Goal: Task Accomplishment & Management: Use online tool/utility

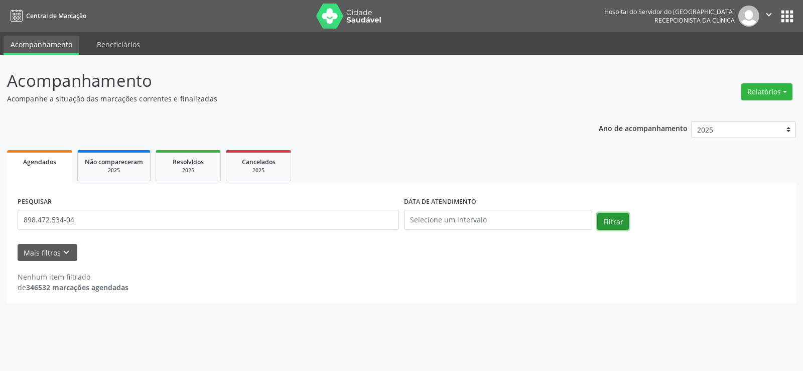
click at [616, 217] on button "Filtrar" at bounding box center [613, 221] width 32 height 17
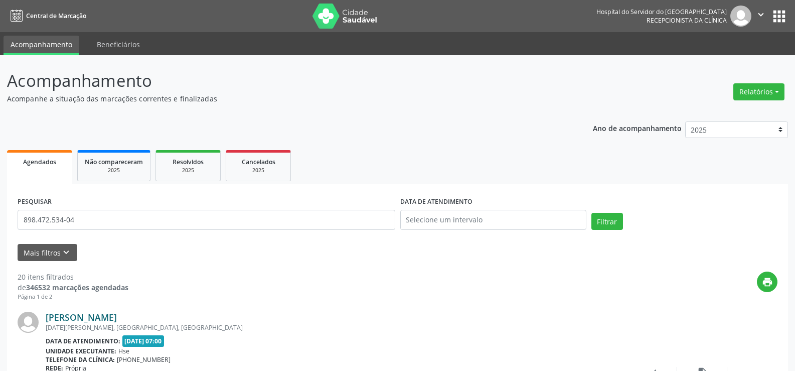
click at [84, 321] on link "[PERSON_NAME]" at bounding box center [81, 317] width 71 height 11
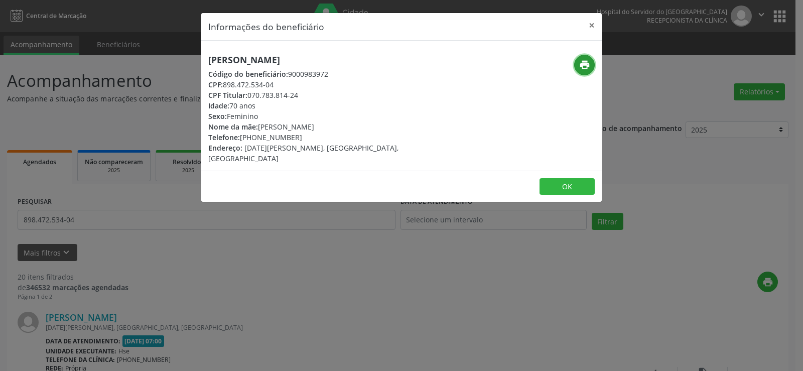
click at [586, 63] on icon "print" at bounding box center [584, 64] width 11 height 11
click at [589, 28] on button "×" at bounding box center [592, 25] width 20 height 25
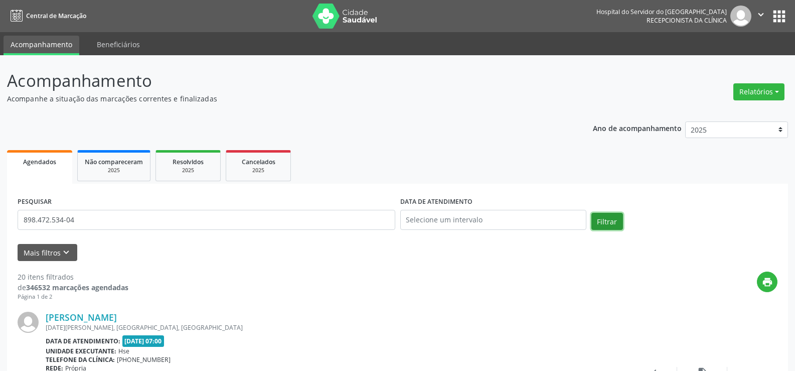
click at [608, 222] on button "Filtrar" at bounding box center [608, 221] width 32 height 17
click at [83, 215] on input "898.472.534-04" at bounding box center [207, 220] width 378 height 20
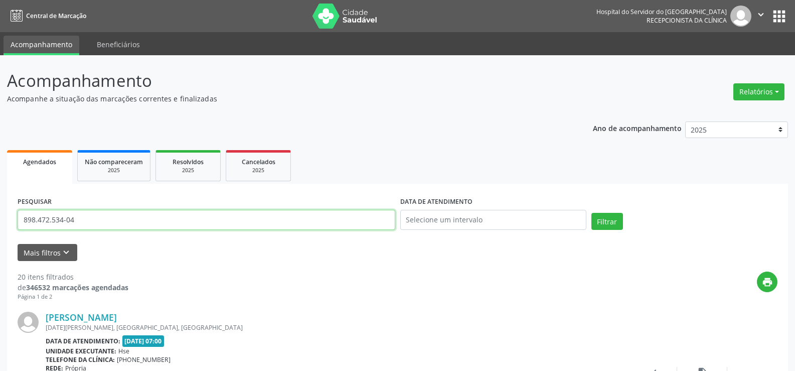
paste input "321.037784-72"
type input "321.037784-72"
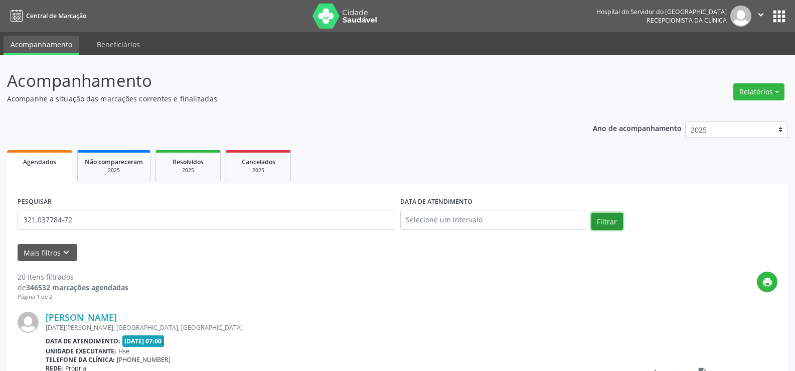
click at [611, 220] on button "Filtrar" at bounding box center [608, 221] width 32 height 17
click at [108, 317] on link "[PERSON_NAME]" at bounding box center [81, 317] width 71 height 11
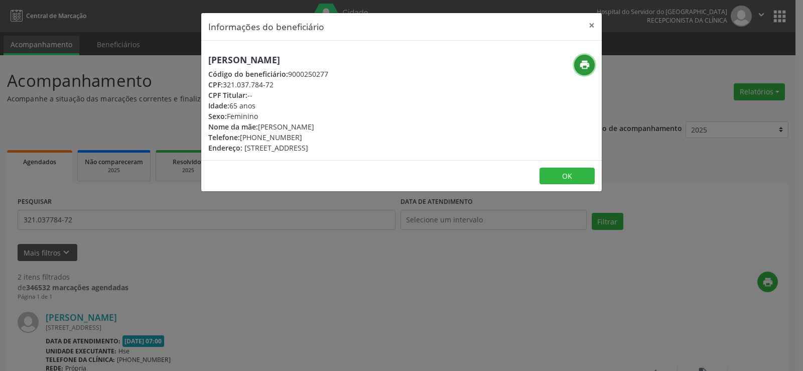
click at [587, 68] on icon "print" at bounding box center [584, 64] width 11 height 11
click at [594, 24] on button "×" at bounding box center [592, 25] width 20 height 25
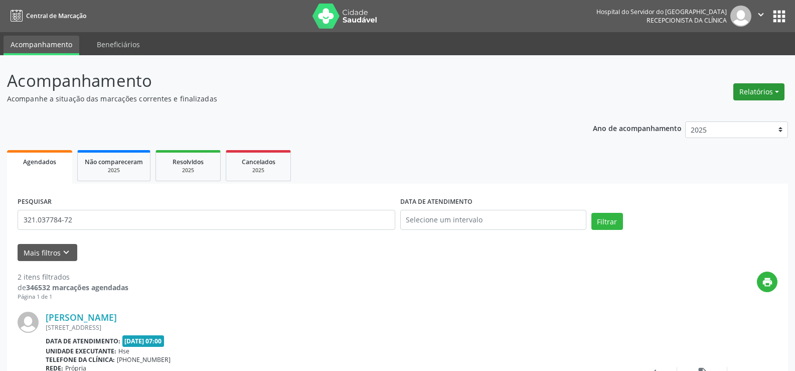
click at [771, 89] on button "Relatórios" at bounding box center [759, 91] width 51 height 17
click at [719, 115] on link "Agendamentos" at bounding box center [731, 113] width 108 height 14
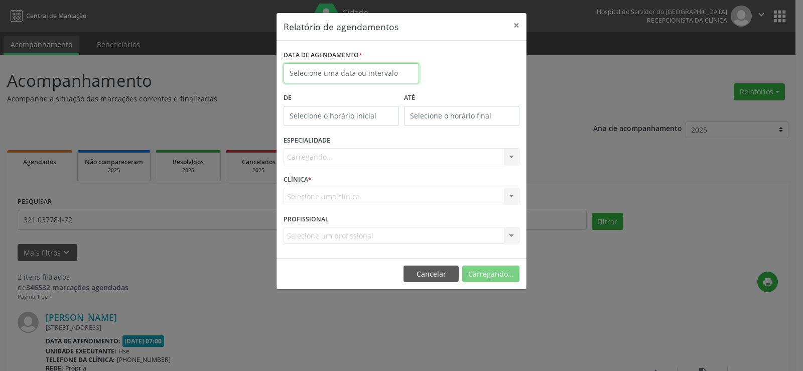
click at [401, 75] on body "Central de Marcação Hospital do Servidor do [GEOGRAPHIC_DATA] Recepcionista da …" at bounding box center [401, 185] width 803 height 371
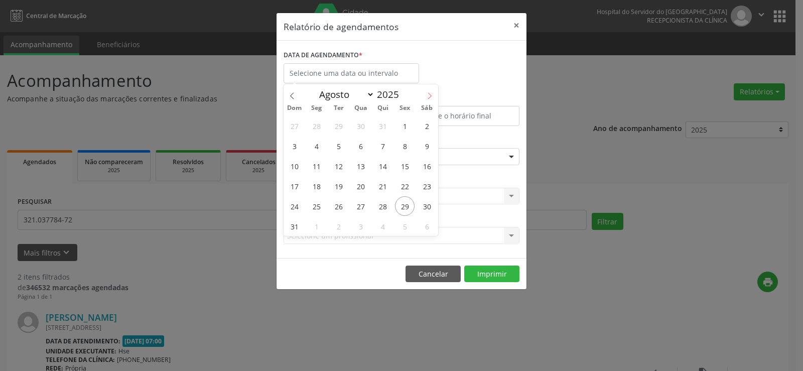
click at [428, 97] on icon at bounding box center [429, 95] width 7 height 7
select select "8"
click at [338, 125] on span "2" at bounding box center [339, 126] width 20 height 20
type input "[DATE]"
click at [338, 125] on span "2" at bounding box center [339, 126] width 20 height 20
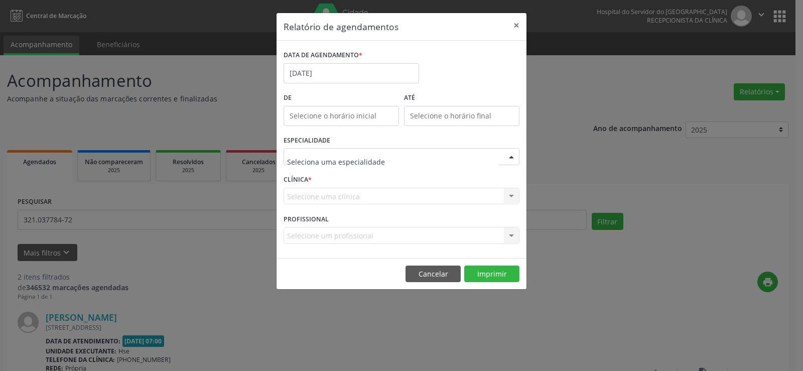
click at [515, 158] on div at bounding box center [511, 157] width 15 height 17
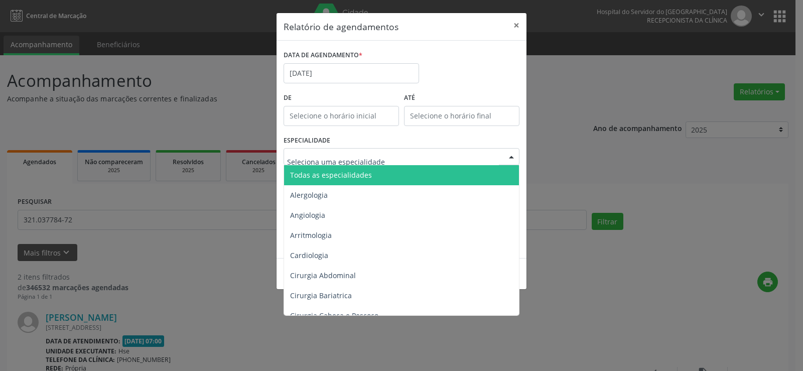
click at [388, 177] on span "Todas as especialidades" at bounding box center [402, 175] width 236 height 20
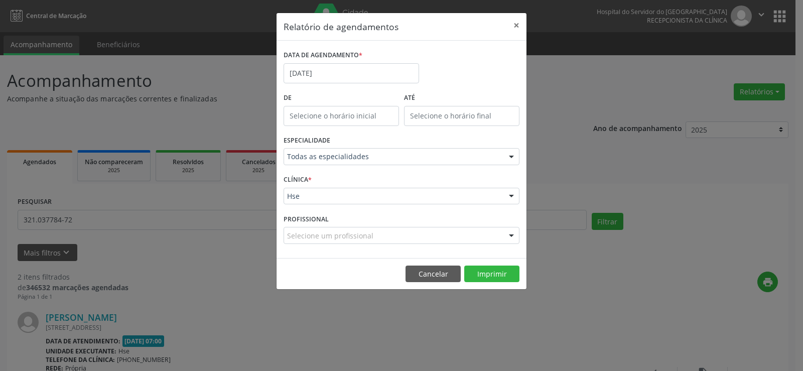
click at [512, 196] on div at bounding box center [511, 196] width 15 height 17
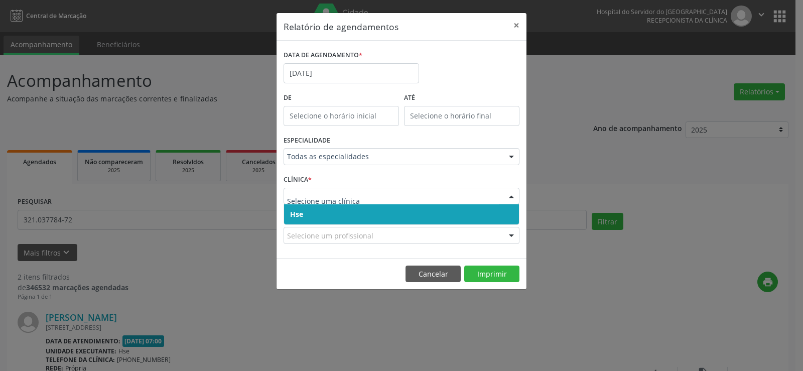
click at [440, 211] on span "Hse" at bounding box center [401, 214] width 235 height 20
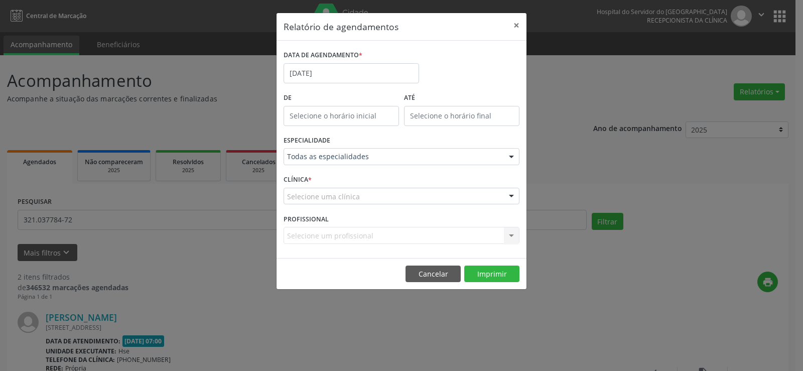
click at [511, 194] on div at bounding box center [511, 196] width 15 height 17
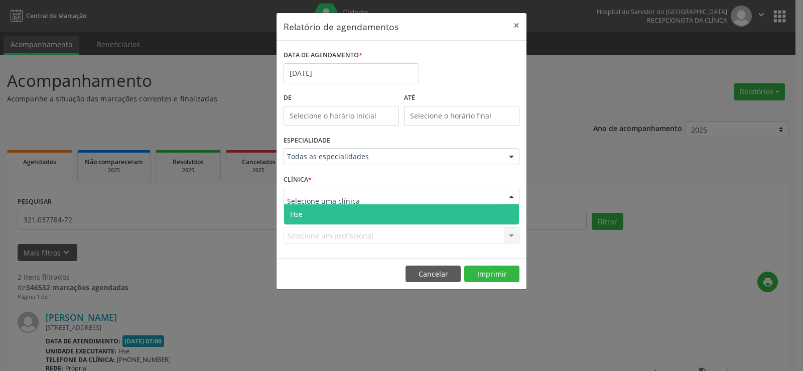
click at [424, 215] on span "Hse" at bounding box center [401, 214] width 235 height 20
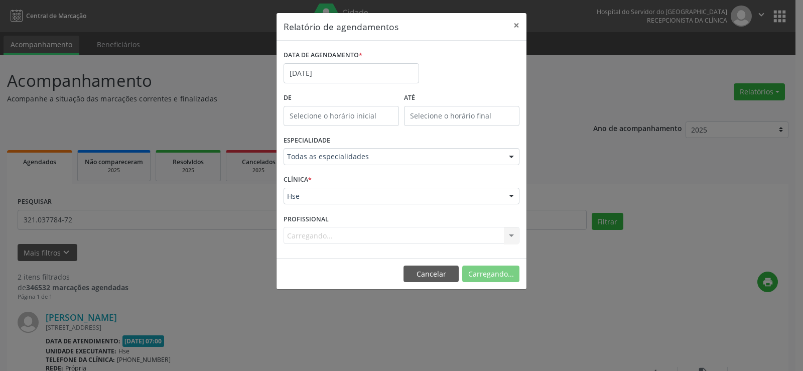
click at [514, 233] on div "Carregando... Todos os profissionais [PERSON_NAME] Interaminense Junior [PERSON…" at bounding box center [402, 235] width 236 height 17
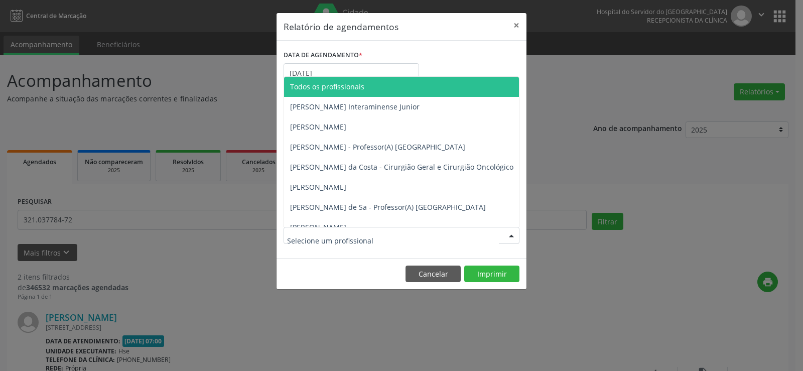
click at [513, 236] on div at bounding box center [511, 235] width 15 height 17
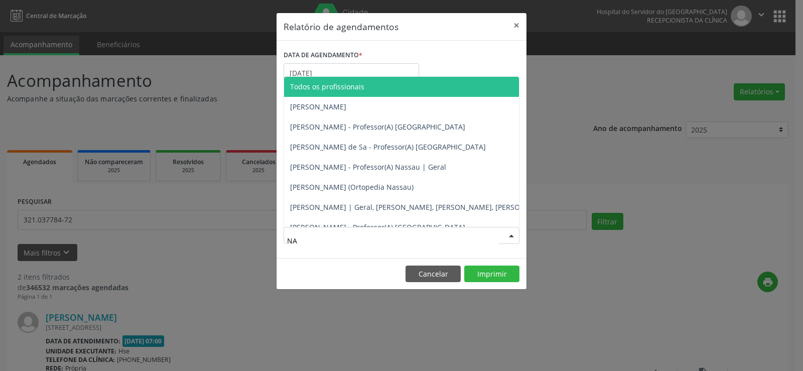
type input "N"
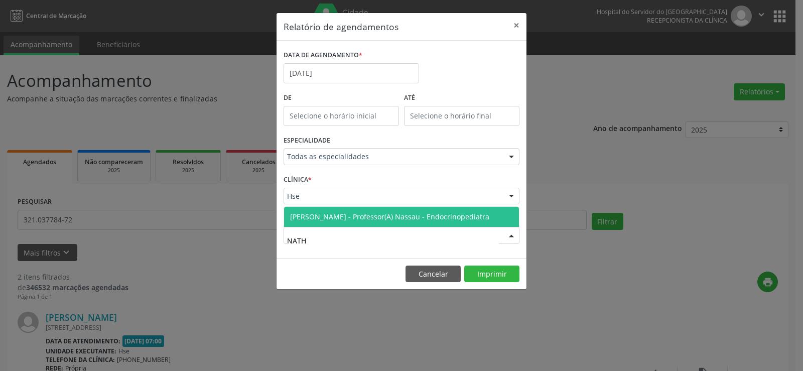
type input "NATHA"
click at [430, 212] on span "[PERSON_NAME] - Professor(A) Nassau - Endocrinopediatra" at bounding box center [389, 217] width 199 height 10
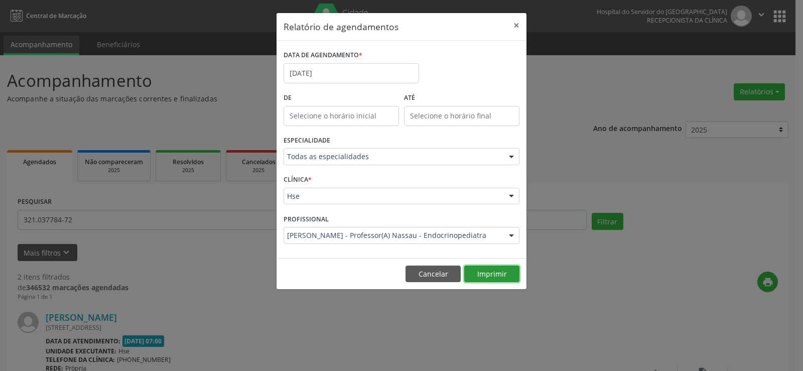
click at [489, 277] on button "Imprimir" at bounding box center [491, 273] width 55 height 17
click at [517, 26] on button "×" at bounding box center [516, 25] width 20 height 25
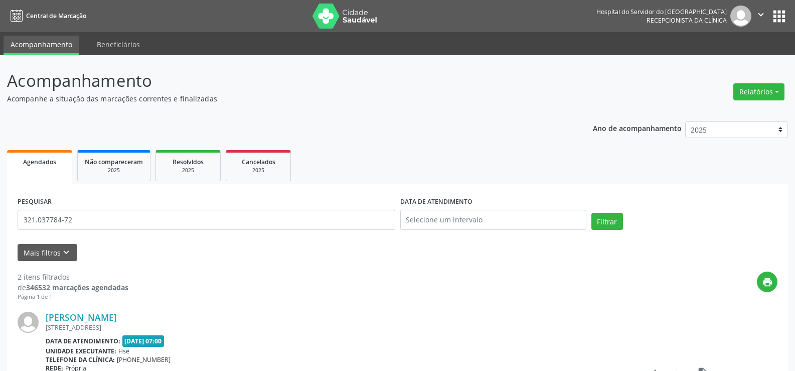
click at [247, 313] on div "[PERSON_NAME]" at bounding box center [337, 317] width 582 height 11
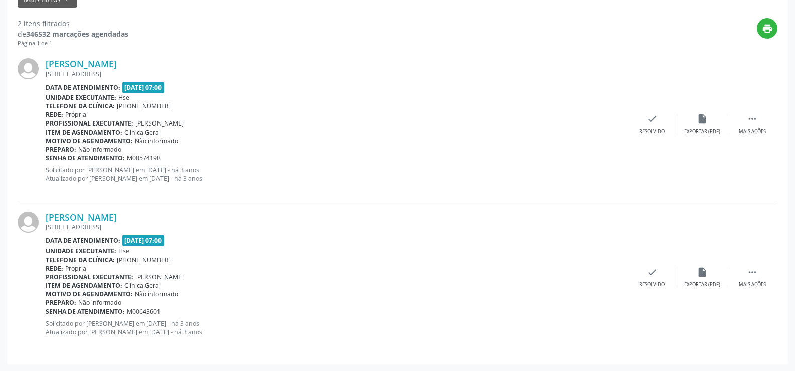
scroll to position [254, 0]
